Goal: Information Seeking & Learning: Learn about a topic

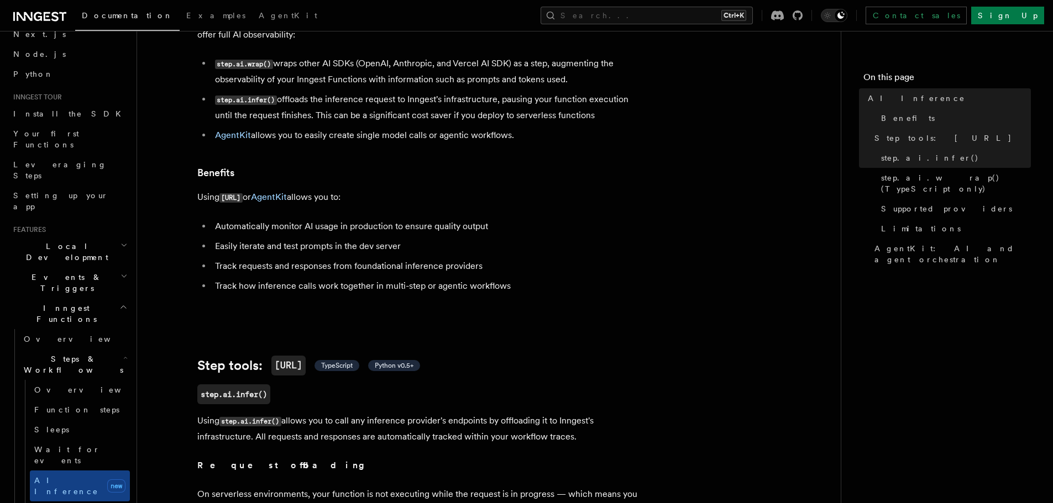
scroll to position [221, 0]
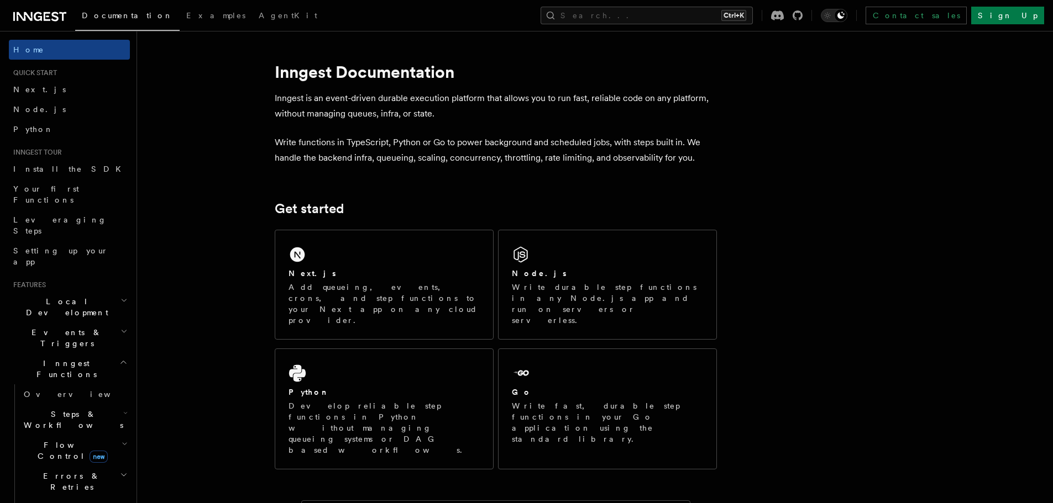
click at [90, 451] on span "new" at bounding box center [99, 457] width 18 height 12
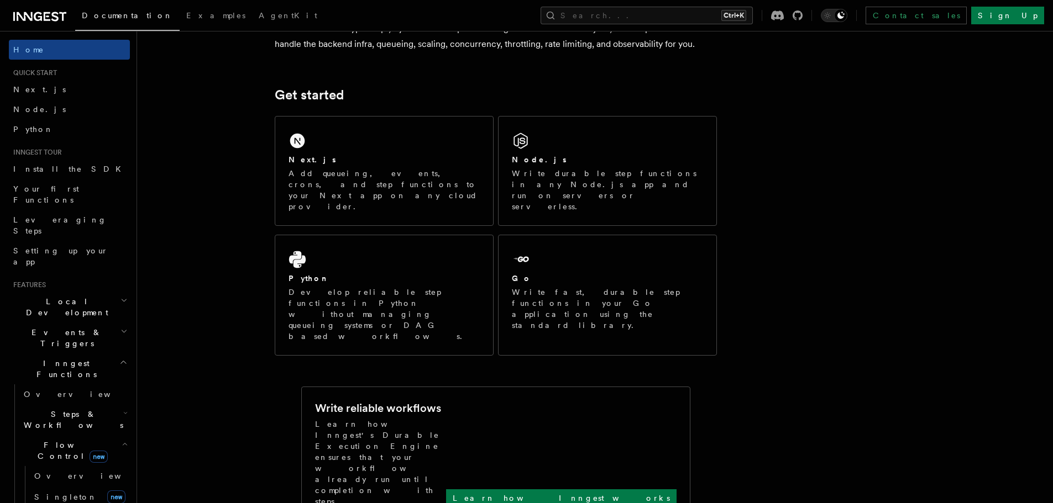
click at [94, 405] on h2 "Steps & Workflows" at bounding box center [74, 420] width 111 height 31
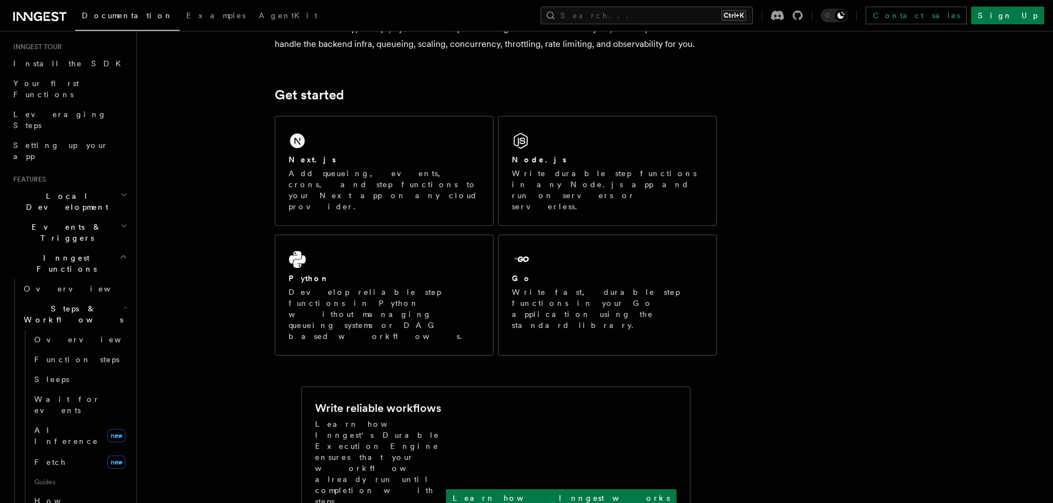
scroll to position [106, 0]
click at [95, 421] on link "AI Inference new" at bounding box center [80, 436] width 100 height 31
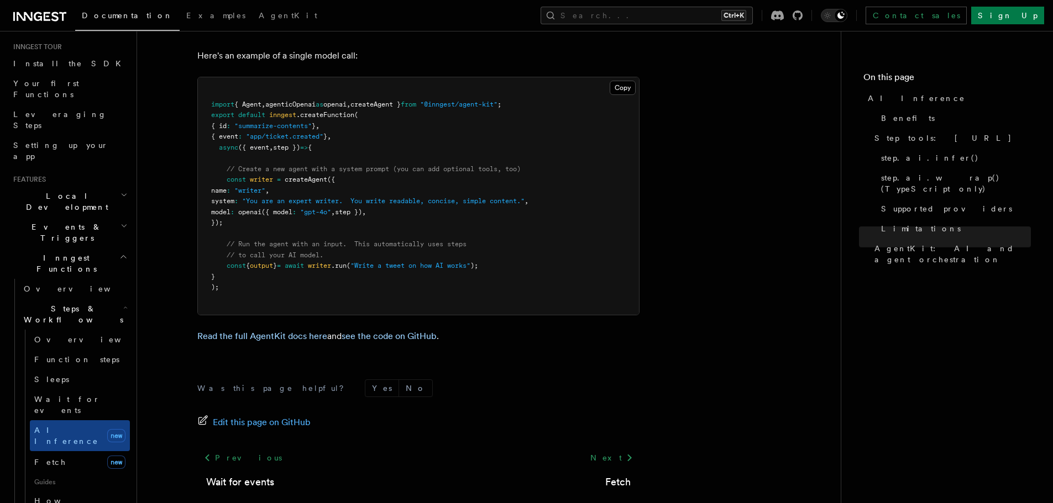
scroll to position [3330, 0]
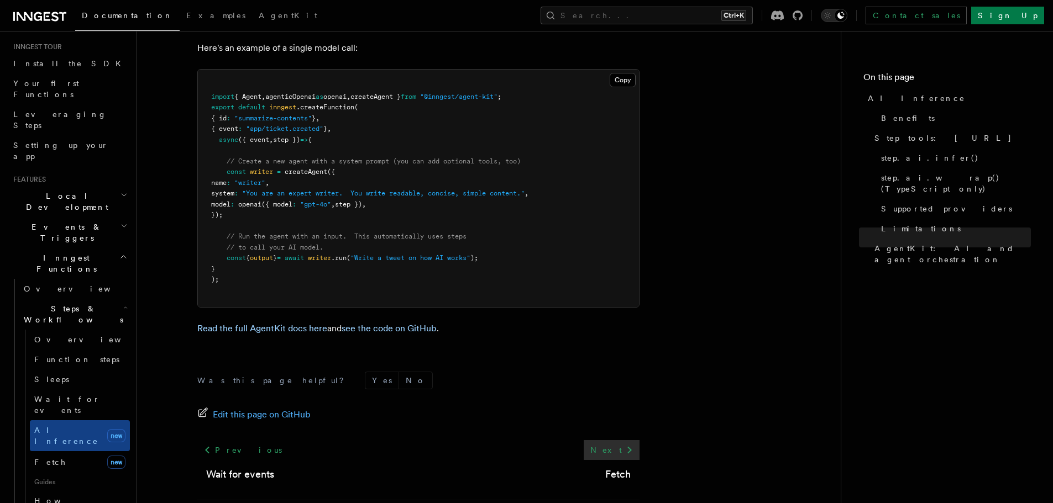
click at [626, 444] on icon at bounding box center [629, 450] width 13 height 13
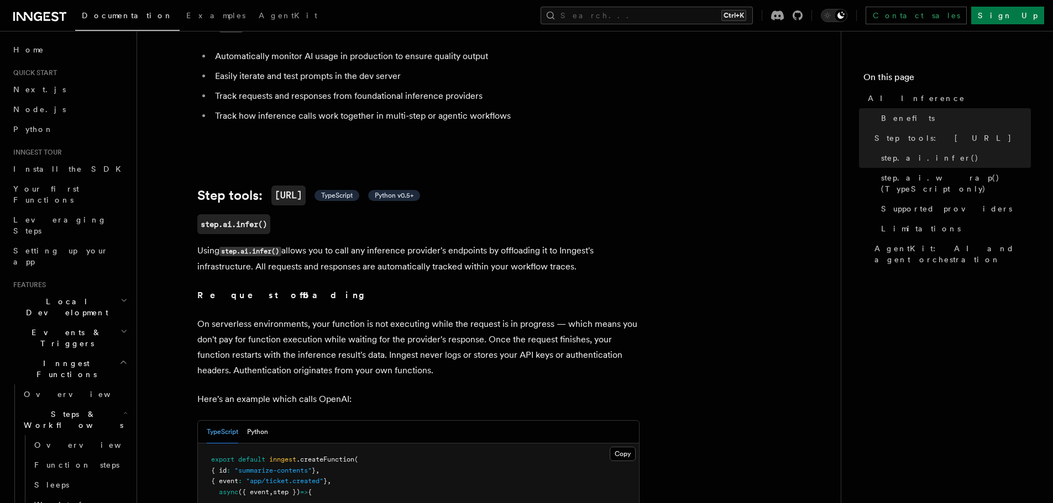
click at [99, 354] on h2 "Inngest Functions" at bounding box center [69, 369] width 121 height 31
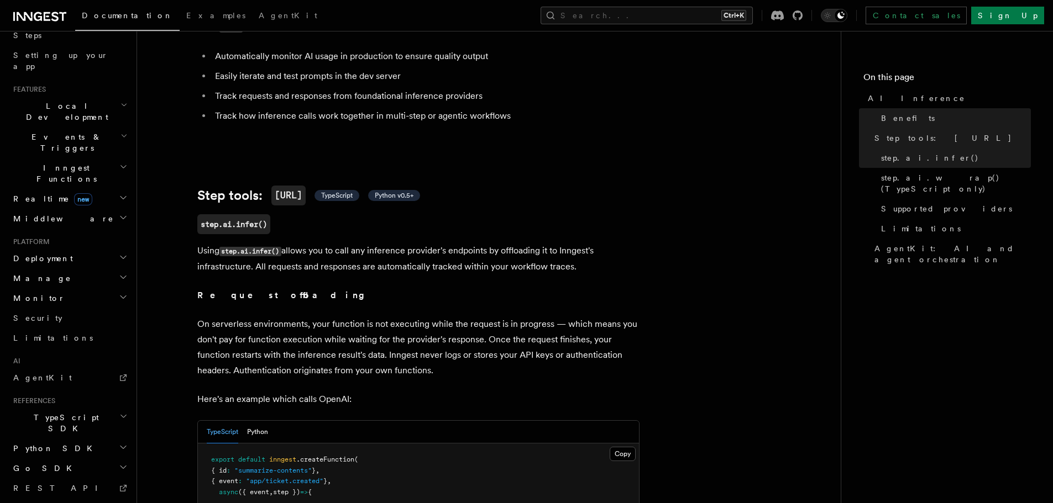
scroll to position [221, 0]
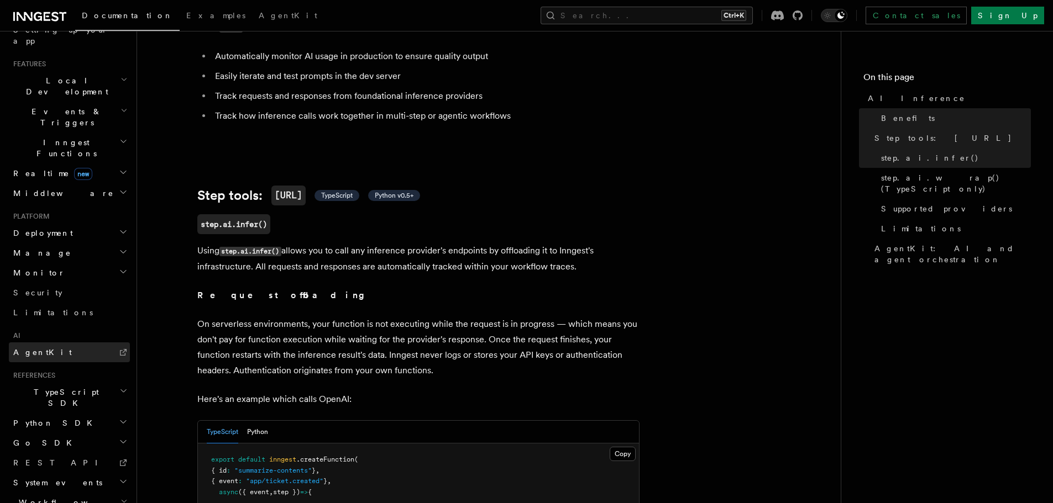
click at [79, 343] on link "AgentKit" at bounding box center [69, 353] width 121 height 20
